Goal: Information Seeking & Learning: Learn about a topic

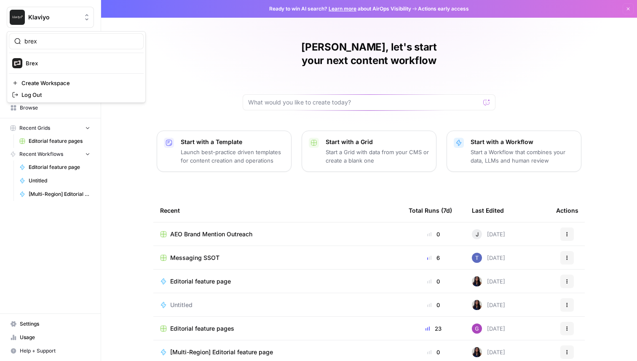
type input "brex"
click button "Brex" at bounding box center [76, 62] width 135 height 13
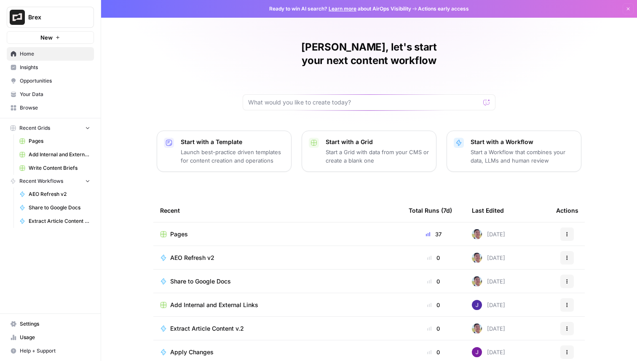
click at [41, 83] on span "Opportunities" at bounding box center [55, 81] width 70 height 8
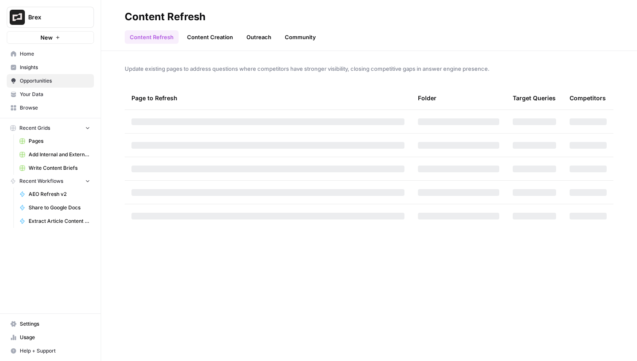
click at [53, 95] on span "Your Data" at bounding box center [55, 95] width 70 height 8
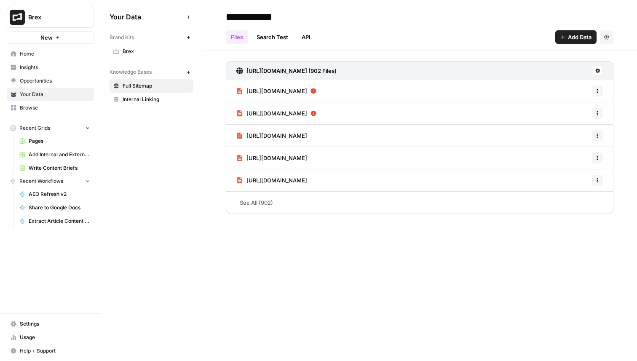
click at [57, 69] on span "Insights" at bounding box center [55, 68] width 70 height 8
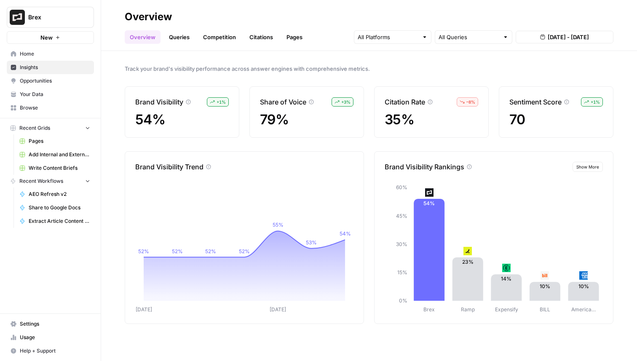
click at [405, 43] on div at bounding box center [392, 36] width 77 height 13
click at [406, 57] on span "Gemini" at bounding box center [391, 57] width 43 height 8
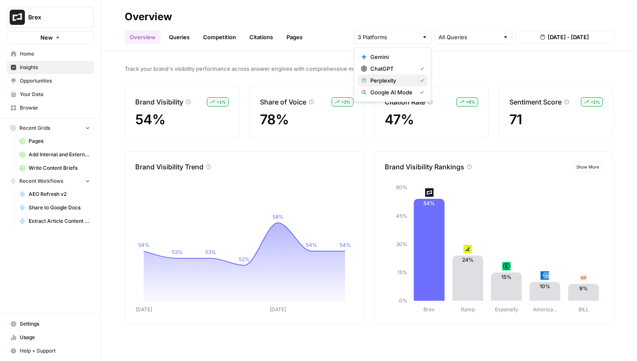
click at [412, 79] on span "Perplexity" at bounding box center [391, 80] width 43 height 8
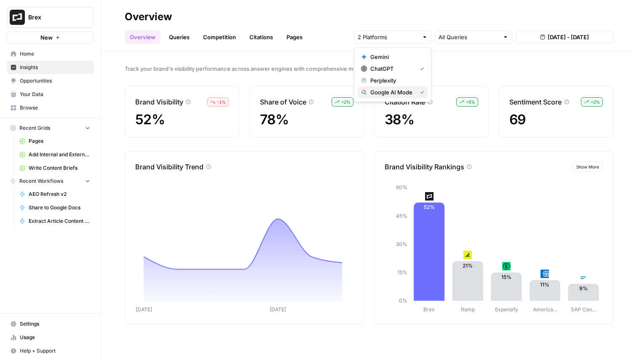
click at [411, 95] on span "Google AI Mode" at bounding box center [391, 92] width 43 height 8
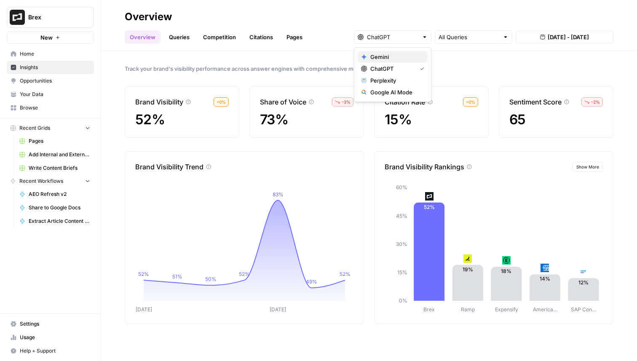
click at [400, 59] on span "Gemini" at bounding box center [395, 57] width 51 height 8
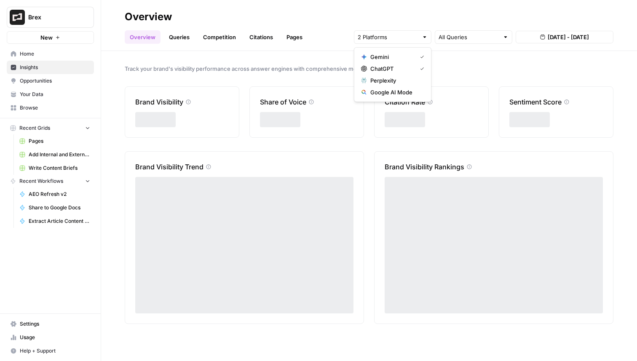
click at [400, 69] on span "ChatGPT" at bounding box center [391, 68] width 43 height 8
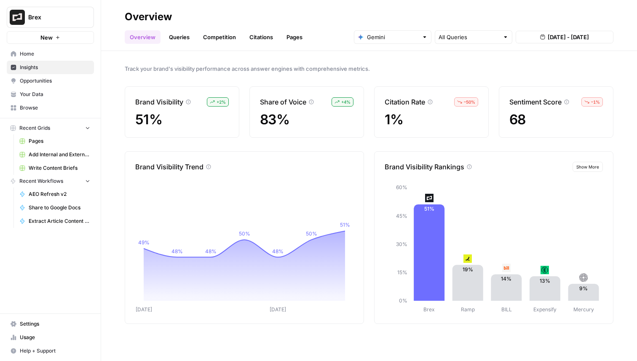
click at [337, 144] on div "Track your brand's visibility performance across answer engines with comprehens…" at bounding box center [369, 206] width 536 height 310
click at [377, 40] on input "text" at bounding box center [392, 37] width 51 height 8
click at [392, 68] on span "ChatGPT" at bounding box center [395, 68] width 51 height 8
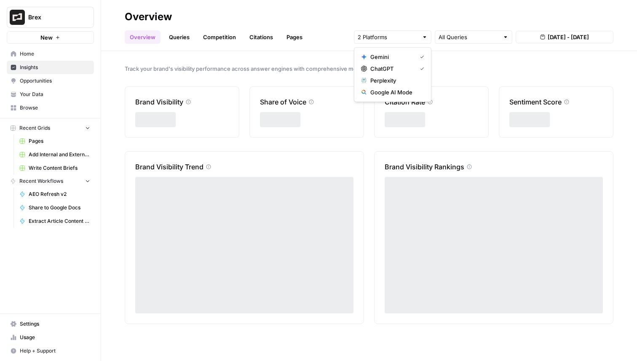
click at [398, 58] on span "Gemini" at bounding box center [391, 57] width 43 height 8
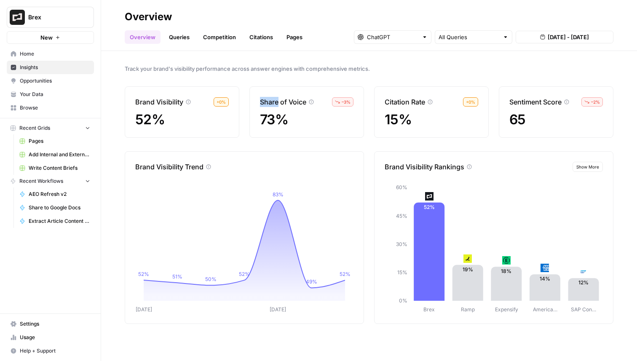
click at [48, 16] on span "Brex" at bounding box center [53, 17] width 51 height 8
type input "gong"
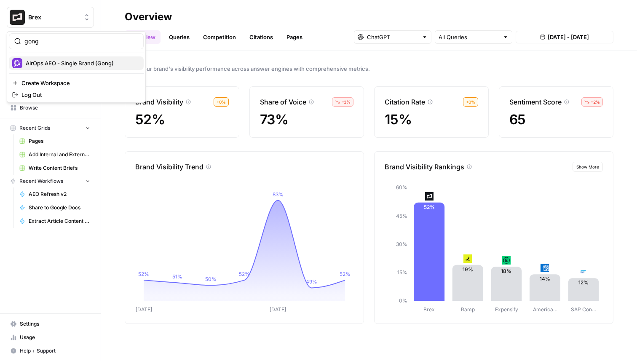
click button "AirOps AEO - Single Brand (Gong)" at bounding box center [76, 62] width 135 height 13
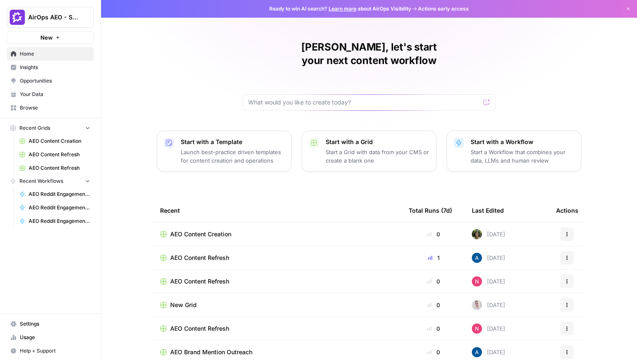
click at [59, 64] on span "Insights" at bounding box center [55, 68] width 70 height 8
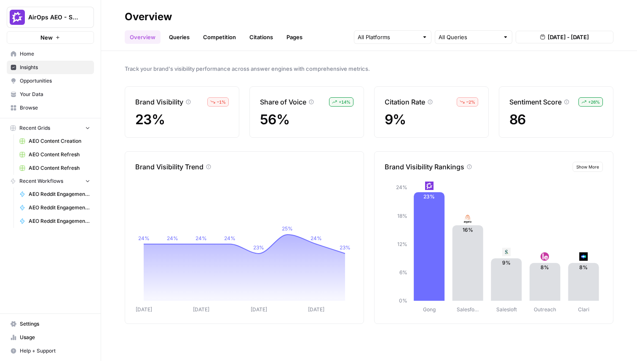
click at [399, 41] on div at bounding box center [392, 36] width 77 height 13
click at [423, 66] on div "ChatGPT" at bounding box center [392, 68] width 63 height 8
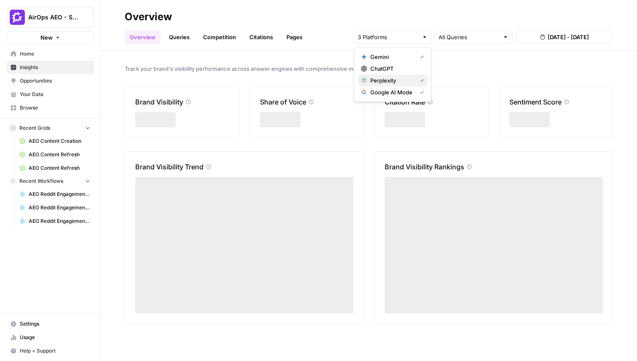
click at [422, 79] on icon "button" at bounding box center [422, 80] width 4 height 4
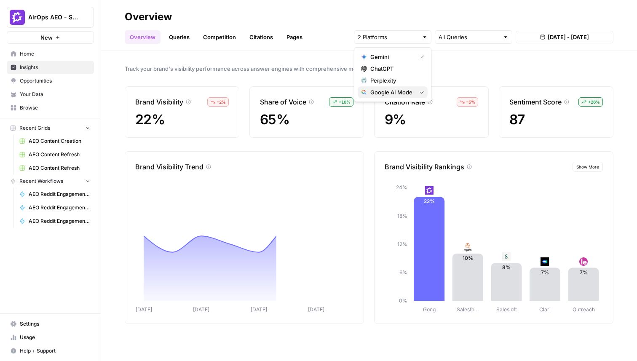
click at [420, 96] on button "Google AI Mode" at bounding box center [393, 92] width 70 height 12
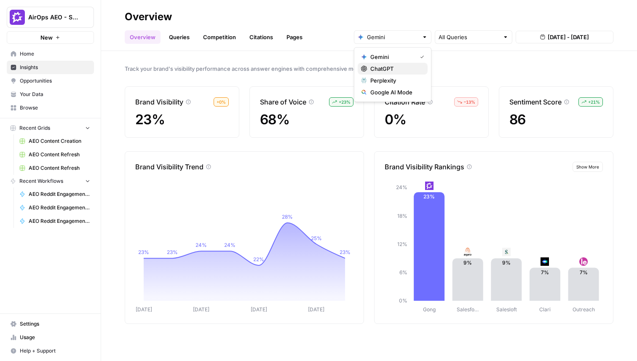
click at [405, 64] on span "ChatGPT" at bounding box center [395, 68] width 51 height 8
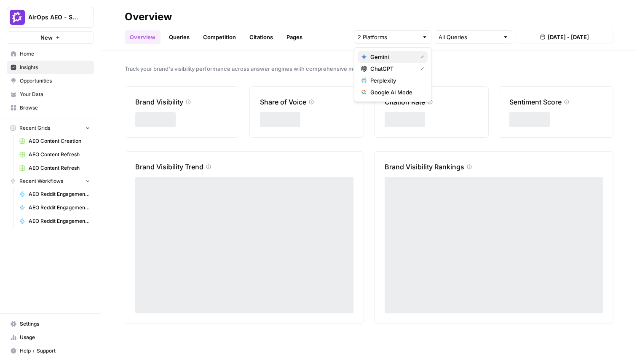
click at [405, 55] on span "Gemini" at bounding box center [391, 57] width 43 height 8
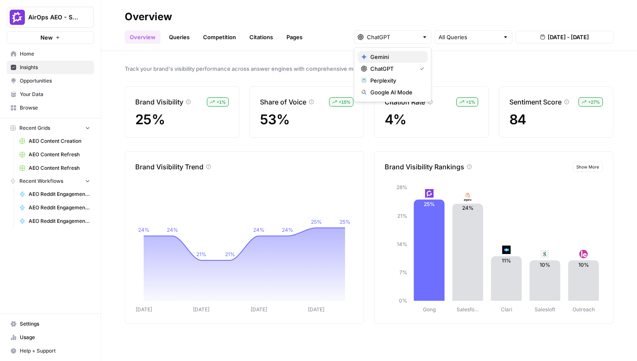
click at [402, 55] on span "Gemini" at bounding box center [395, 57] width 51 height 8
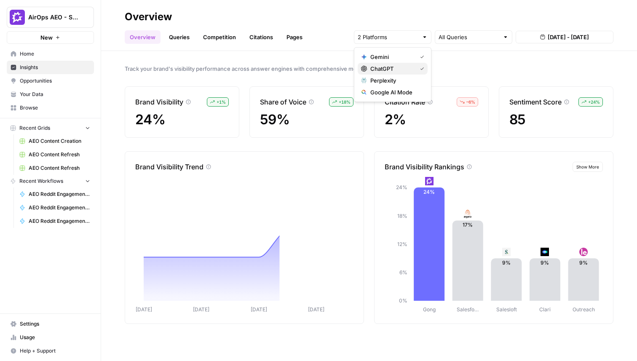
click at [402, 73] on button "ChatGPT" at bounding box center [393, 69] width 70 height 12
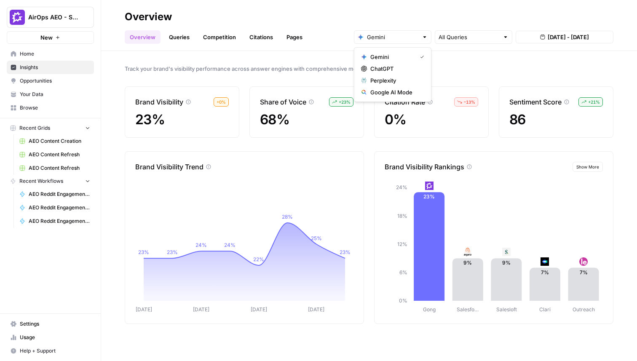
click at [323, 146] on div "Track your brand's visibility performance across answer engines with comprehens…" at bounding box center [369, 206] width 536 height 310
